Goal: Task Accomplishment & Management: Manage account settings

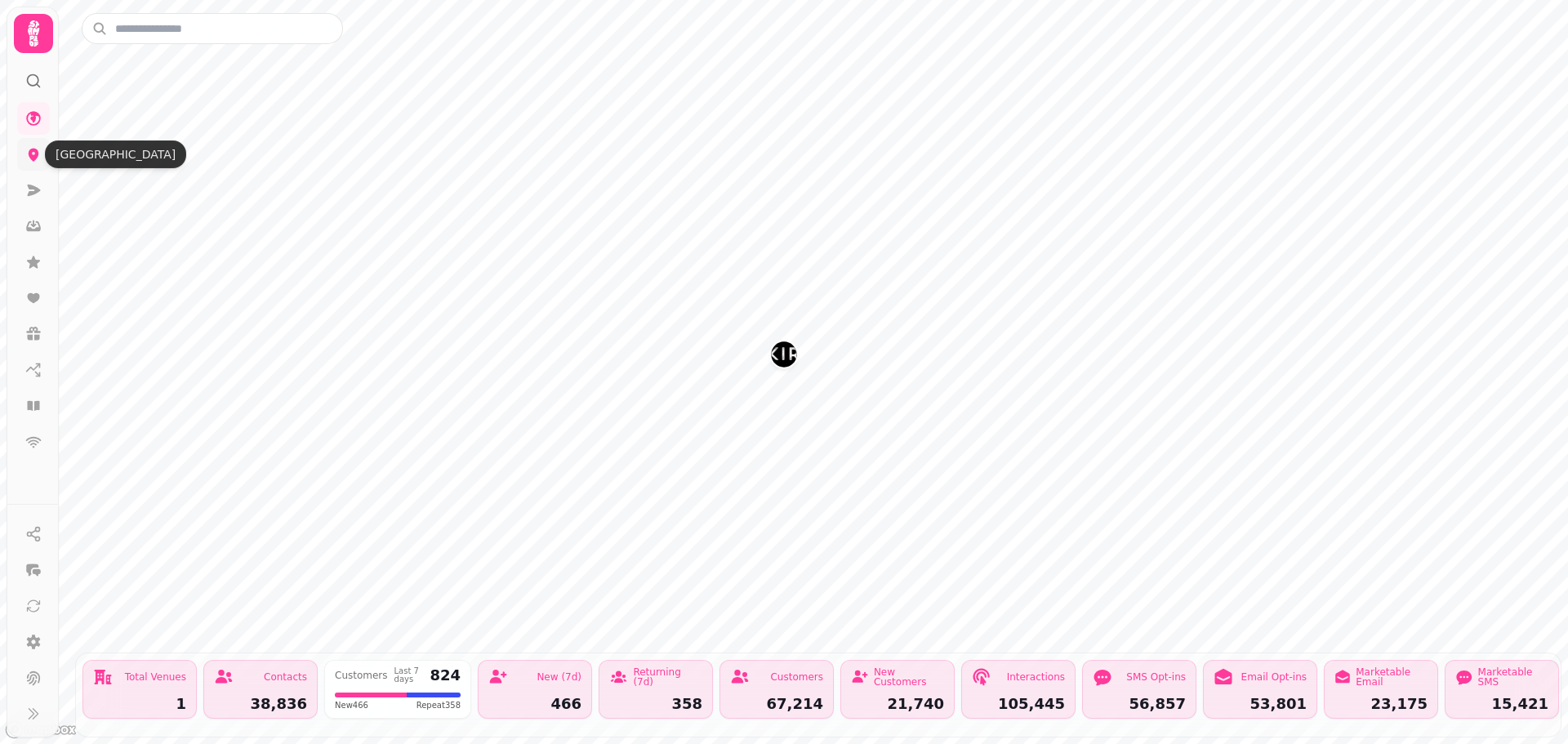
click at [31, 148] on icon at bounding box center [33, 154] width 17 height 17
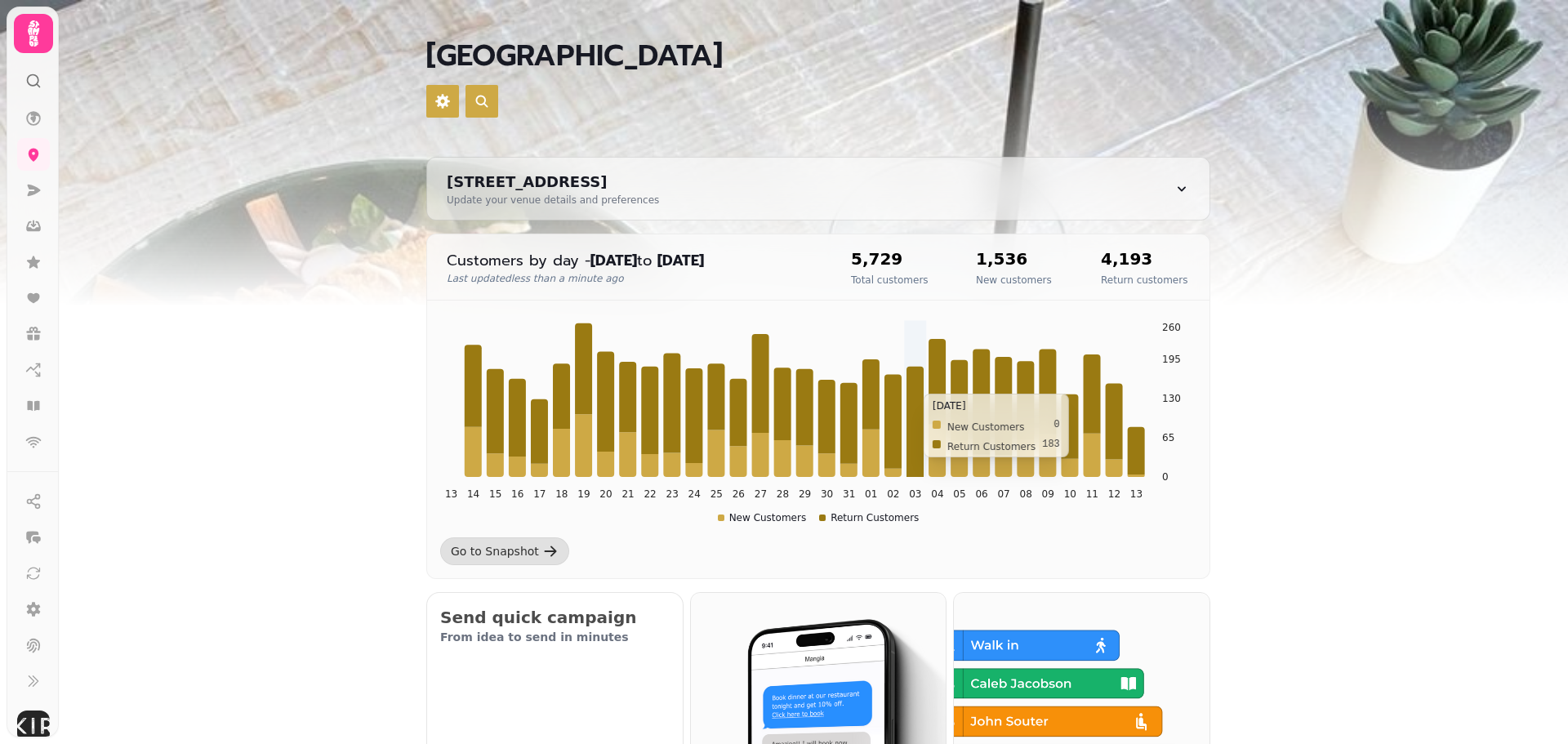
scroll to position [164, 0]
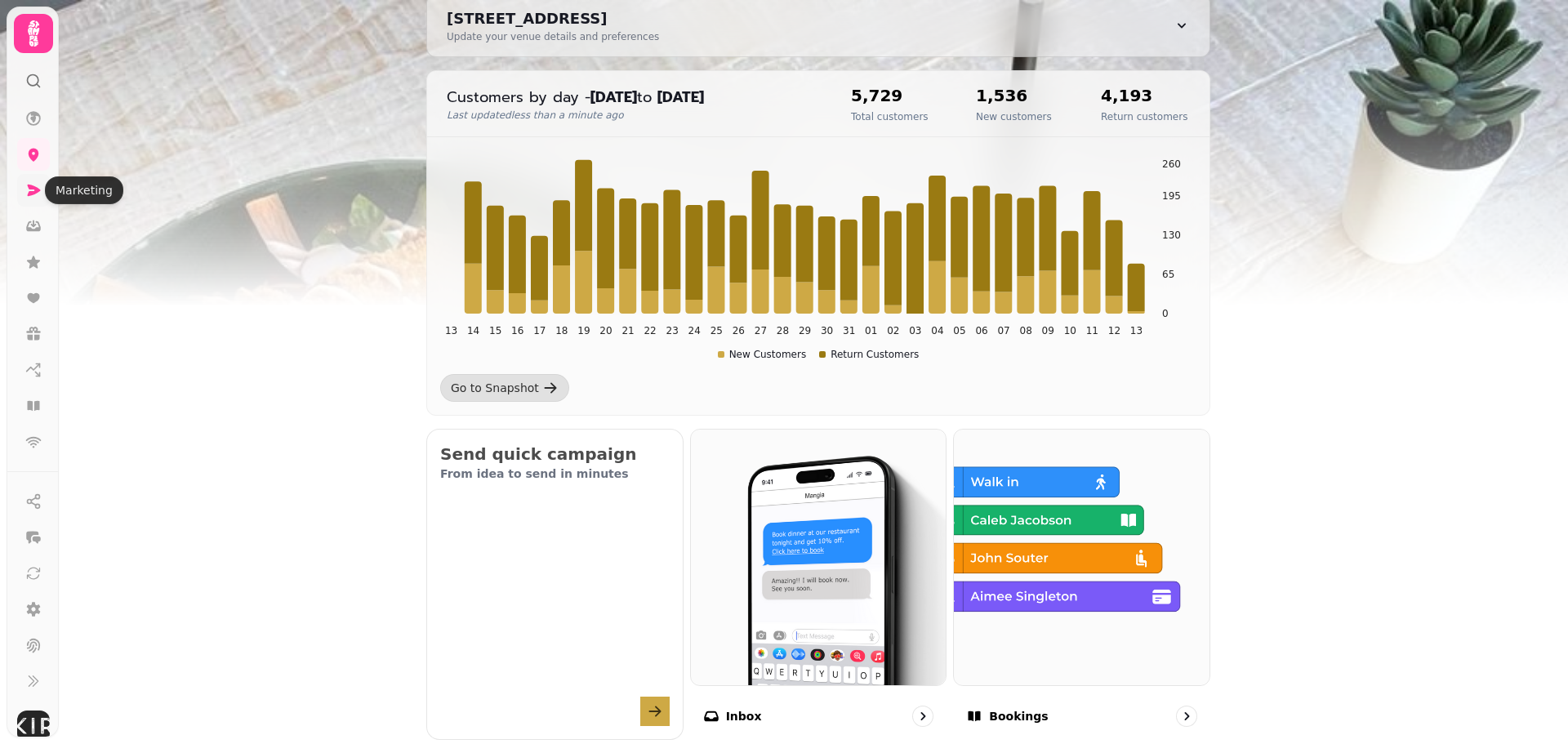
click at [27, 185] on icon at bounding box center [33, 190] width 17 height 17
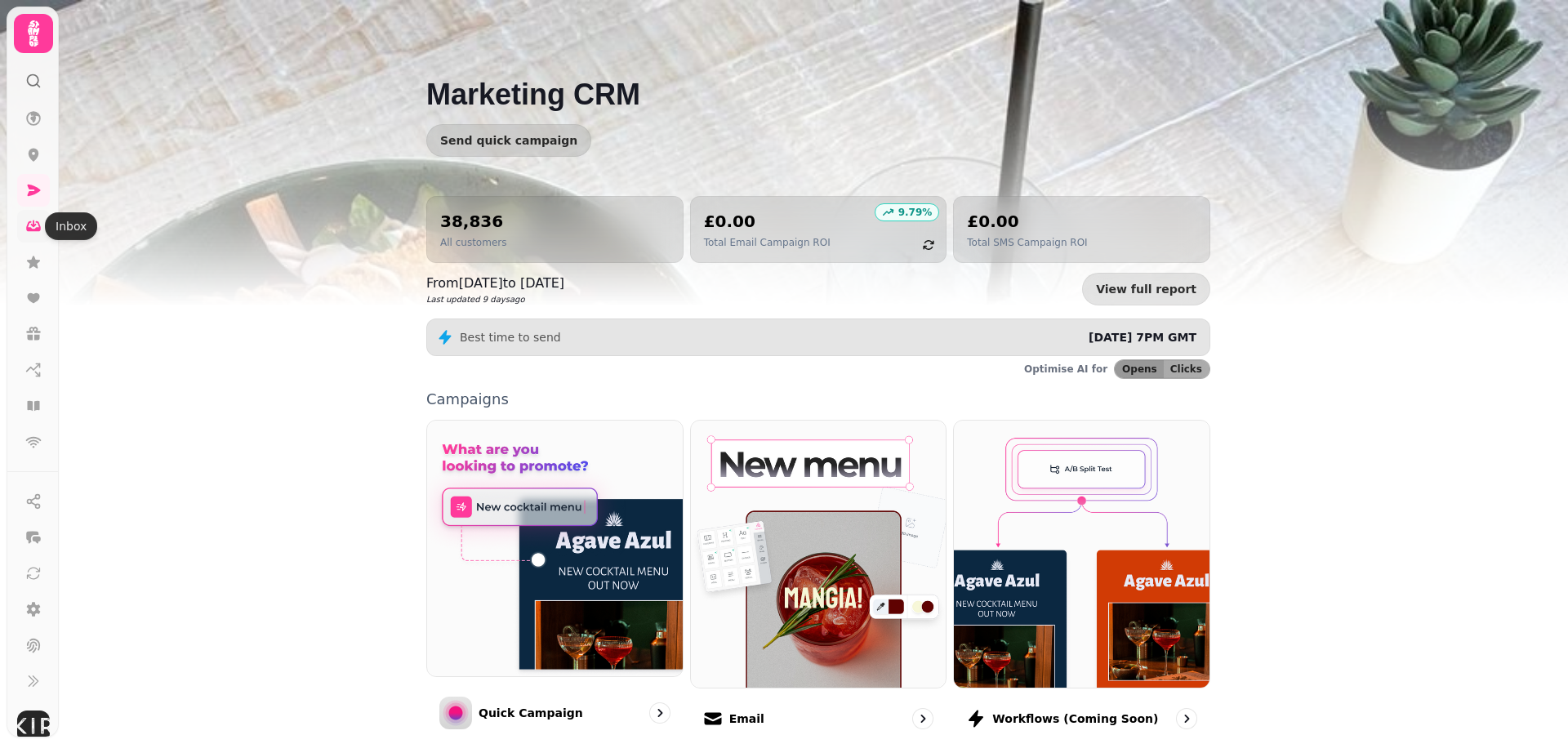
click at [37, 224] on icon at bounding box center [33, 226] width 17 height 17
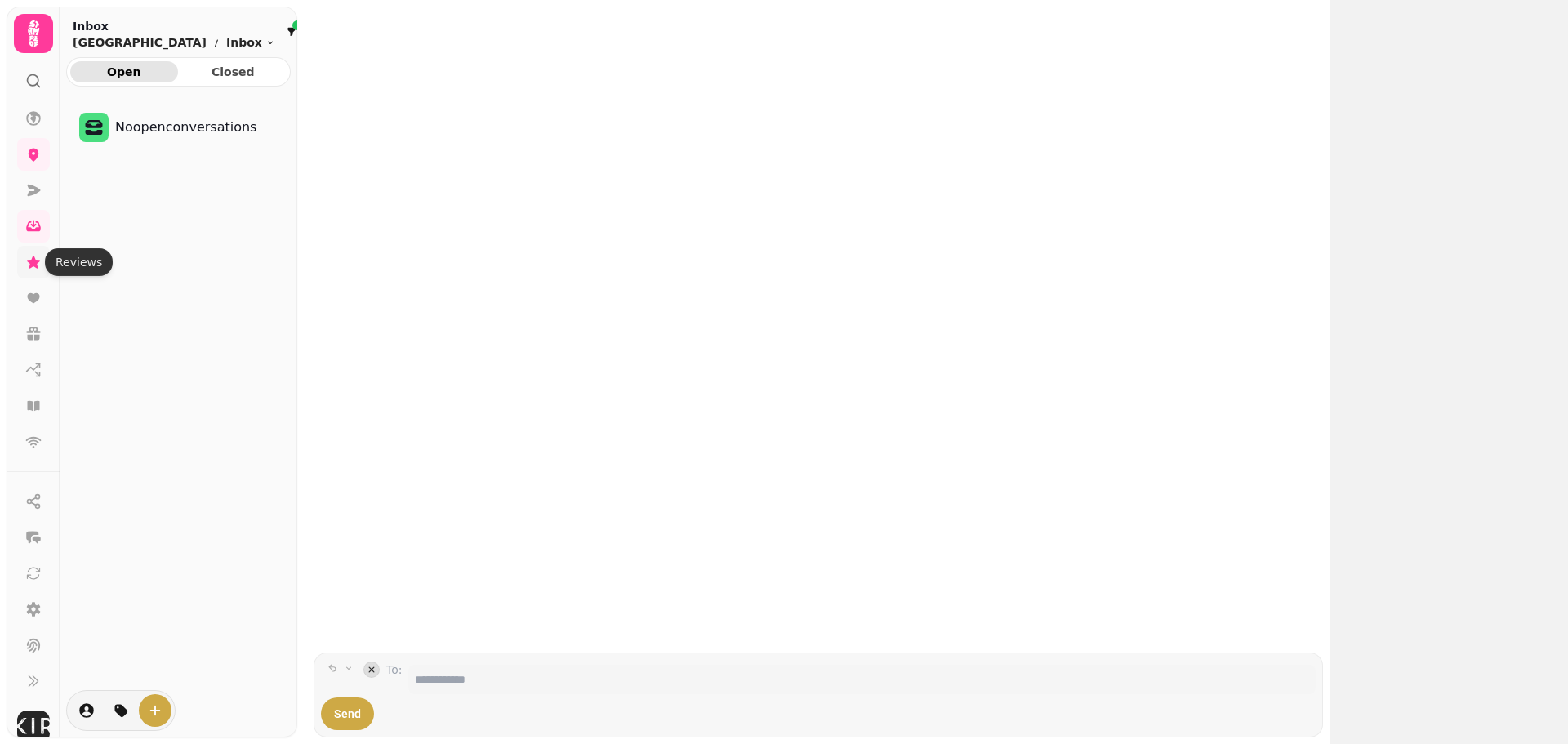
click at [34, 268] on icon at bounding box center [33, 261] width 17 height 17
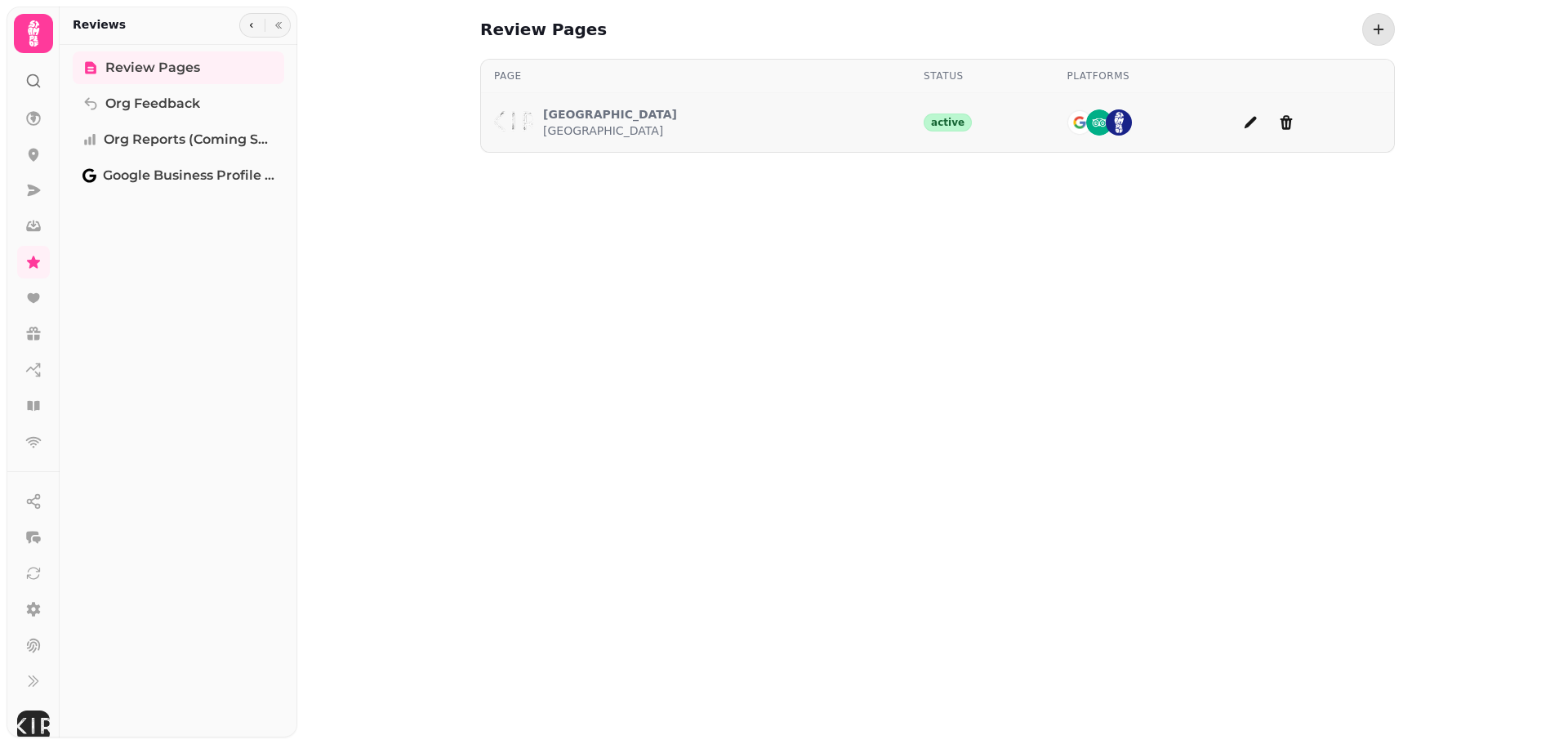
click at [792, 110] on div "Whitekirk Hill Whitekirk Hill" at bounding box center [696, 123] width 404 height 39
click at [682, 122] on div "Whitekirk Hill Whitekirk Hill" at bounding box center [696, 123] width 404 height 39
click at [558, 125] on p "[GEOGRAPHIC_DATA]" at bounding box center [609, 131] width 134 height 17
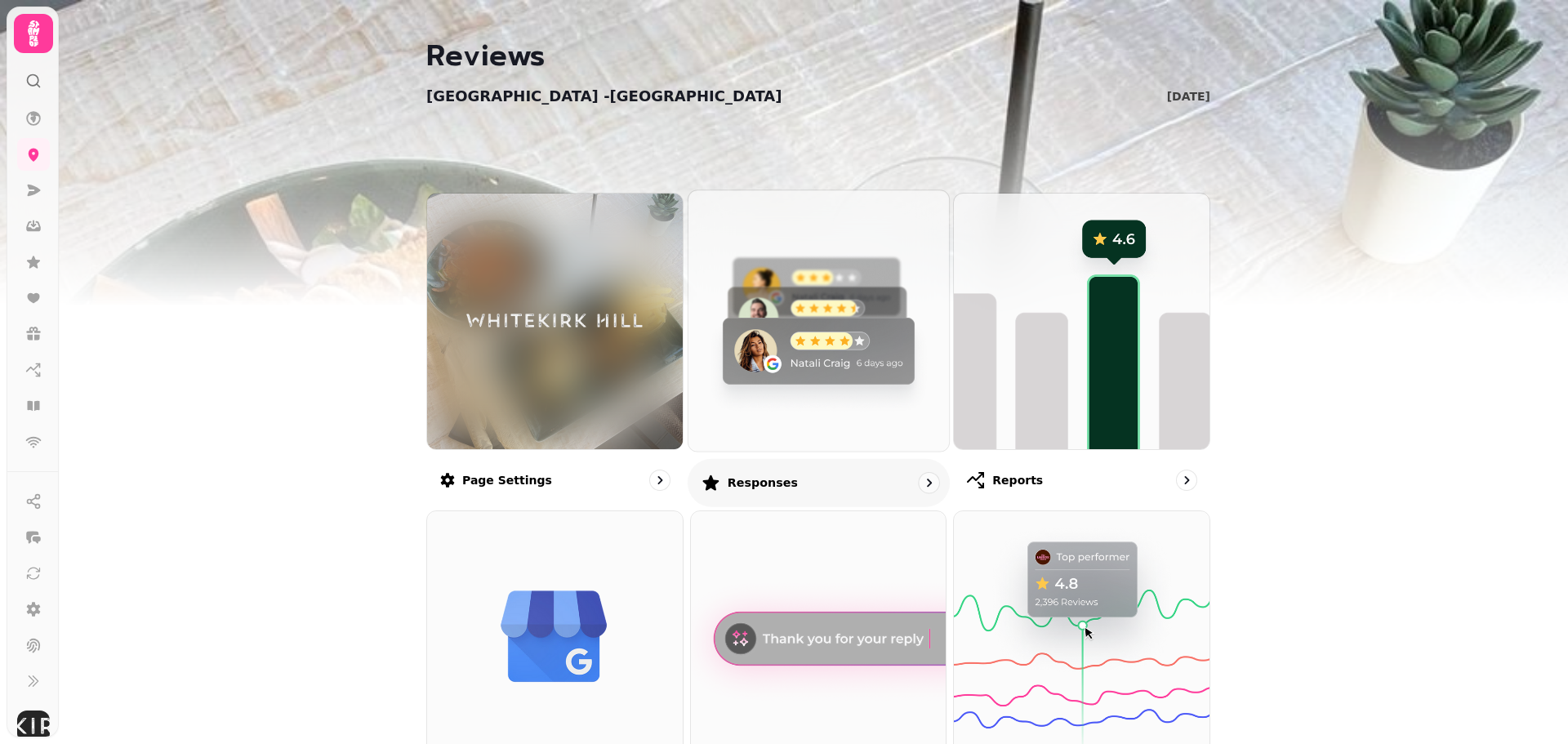
click at [804, 368] on img at bounding box center [819, 321] width 287 height 287
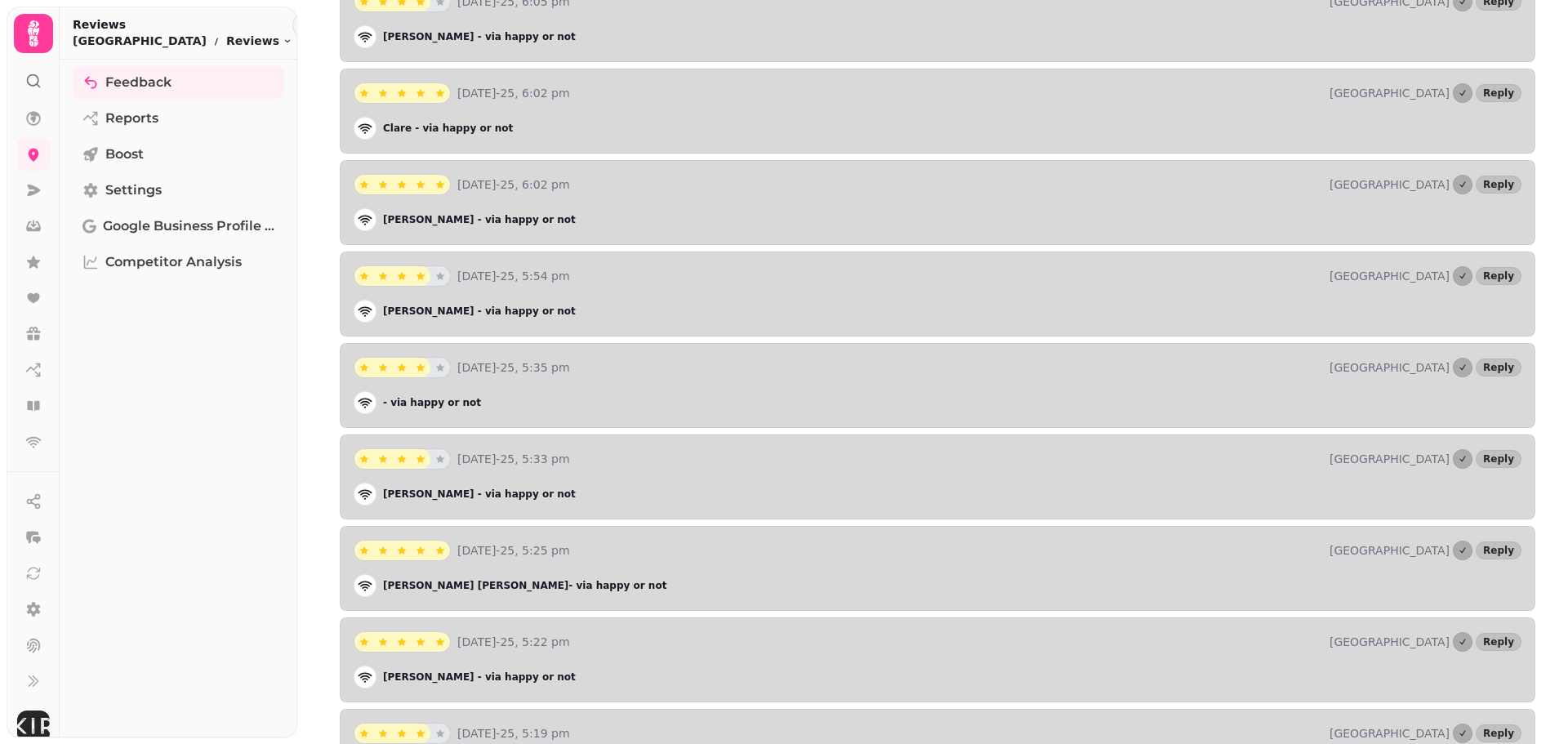
scroll to position [7742, 0]
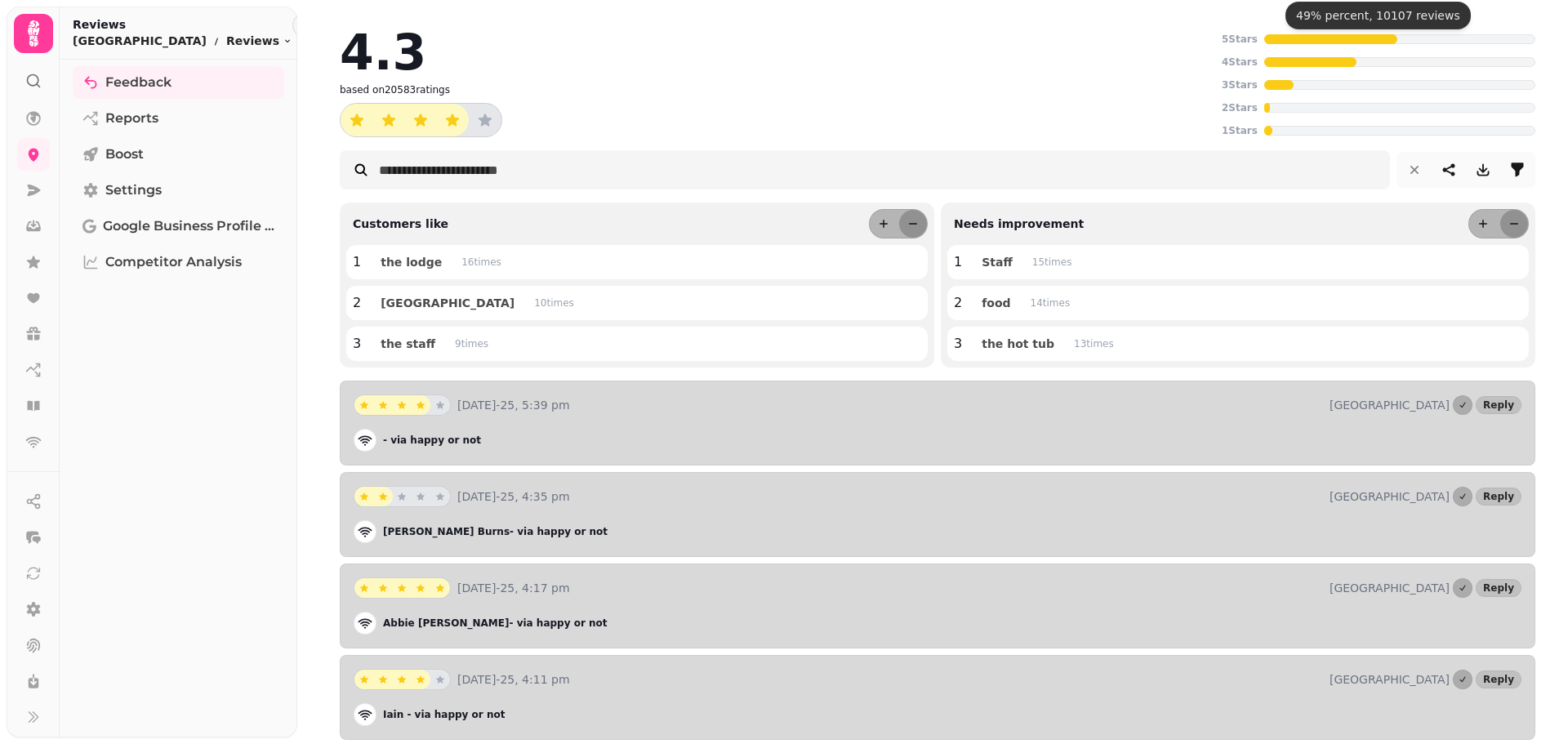
click at [1275, 41] on div at bounding box center [1331, 39] width 134 height 10
